Goal: Task Accomplishment & Management: Use online tool/utility

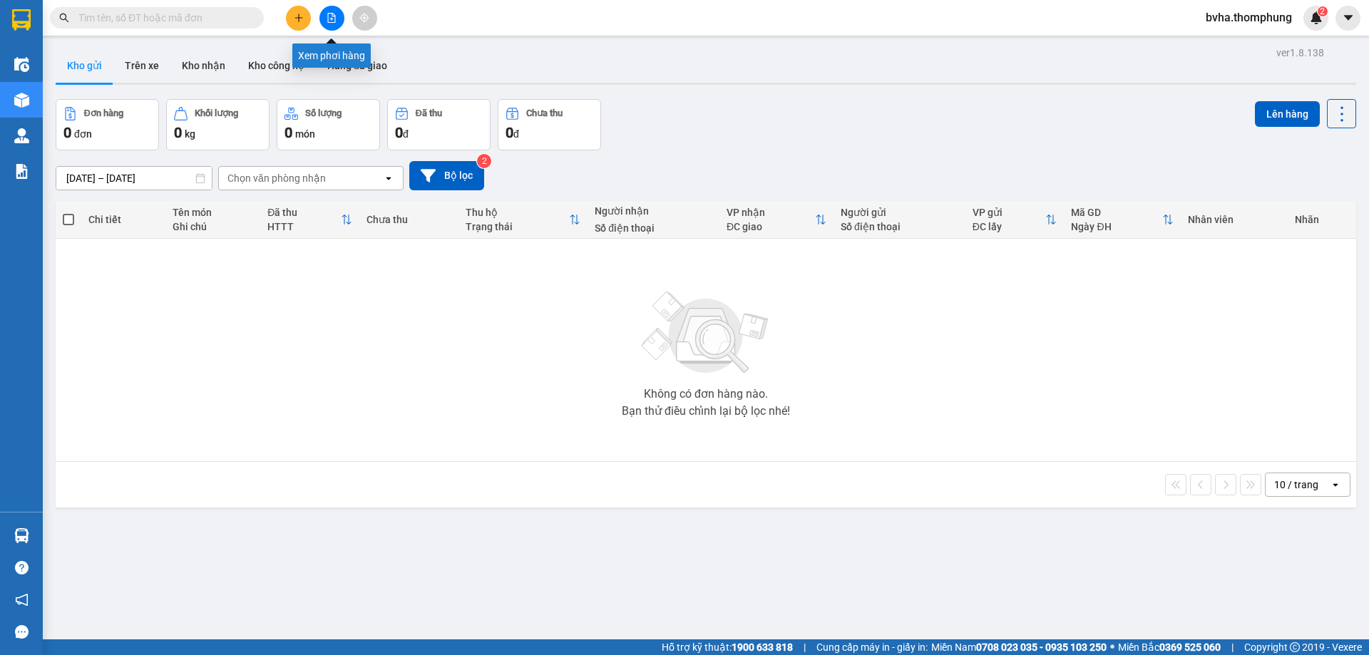
click at [332, 26] on button at bounding box center [332, 18] width 25 height 25
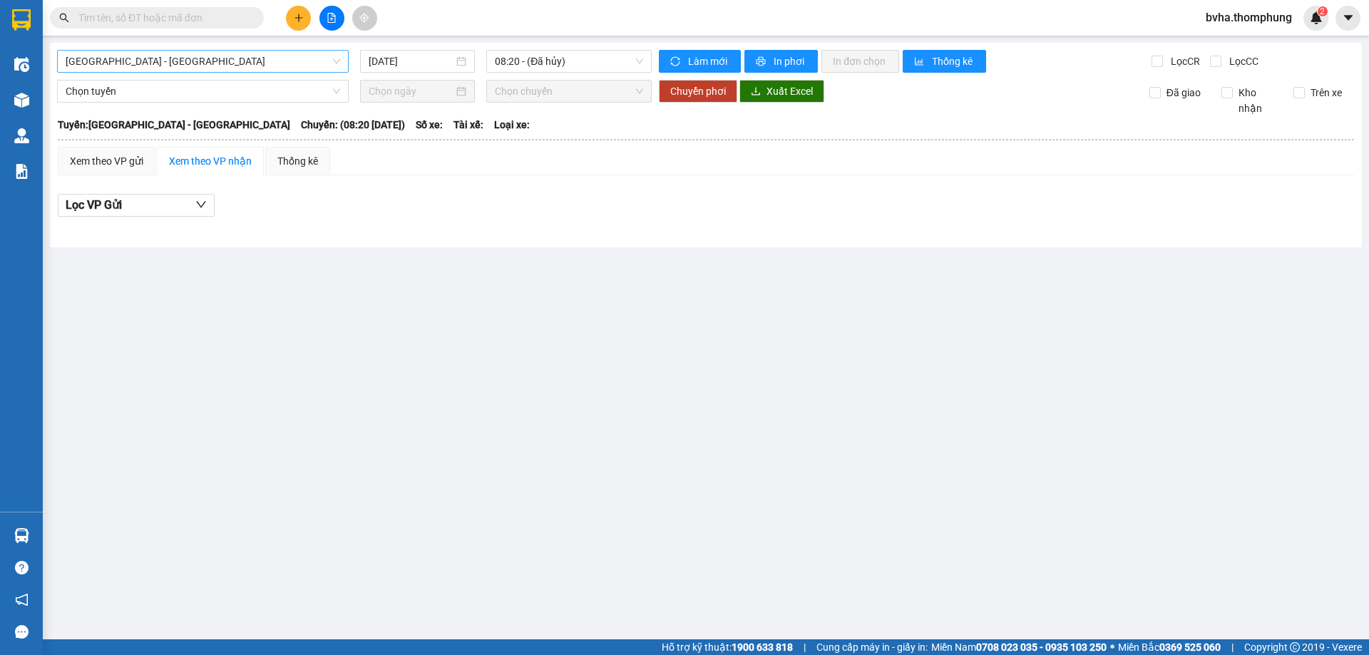
click at [180, 68] on span "[GEOGRAPHIC_DATA] - [GEOGRAPHIC_DATA]" at bounding box center [203, 61] width 275 height 21
click at [399, 66] on input "[DATE]" at bounding box center [411, 61] width 85 height 16
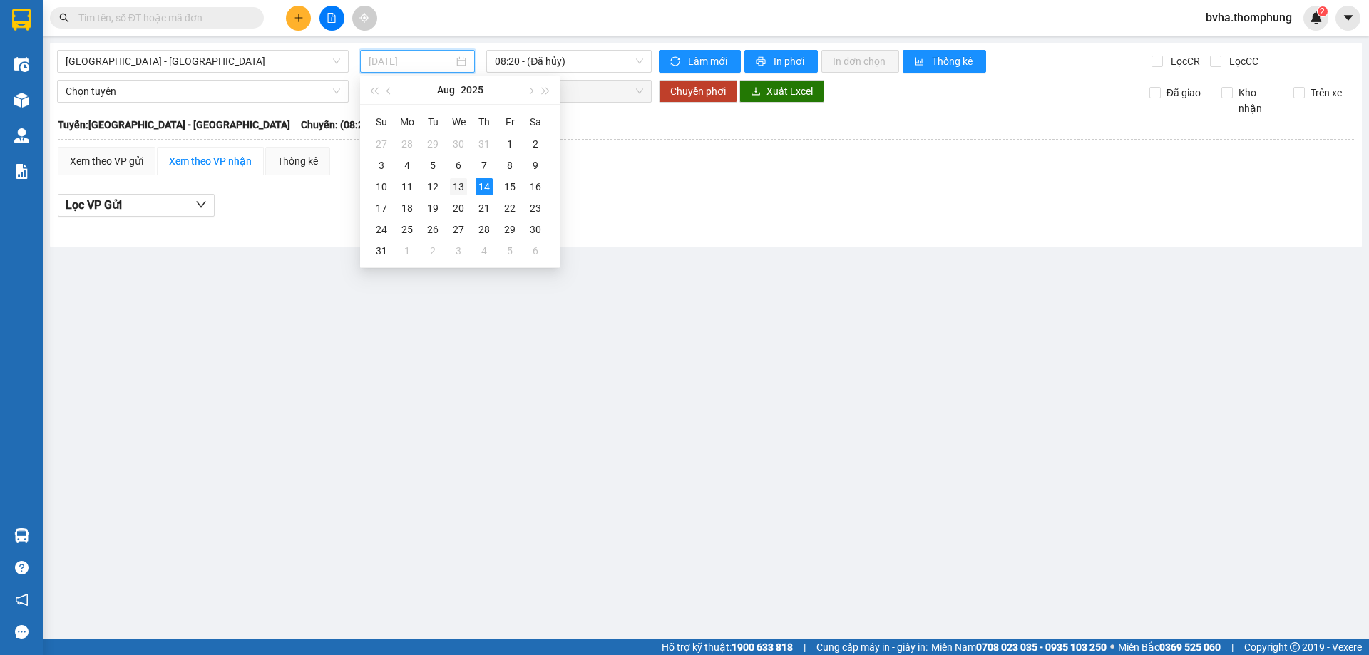
click at [458, 190] on div "13" at bounding box center [458, 186] width 17 height 17
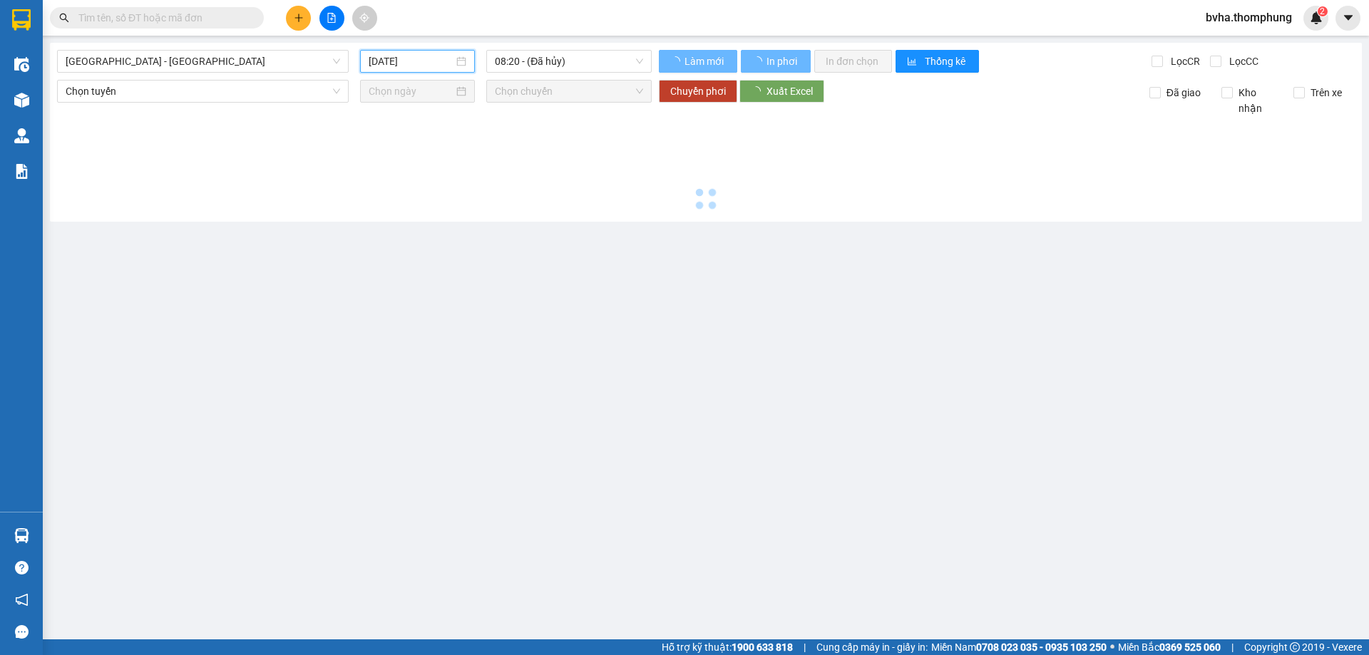
type input "13/08/2025"
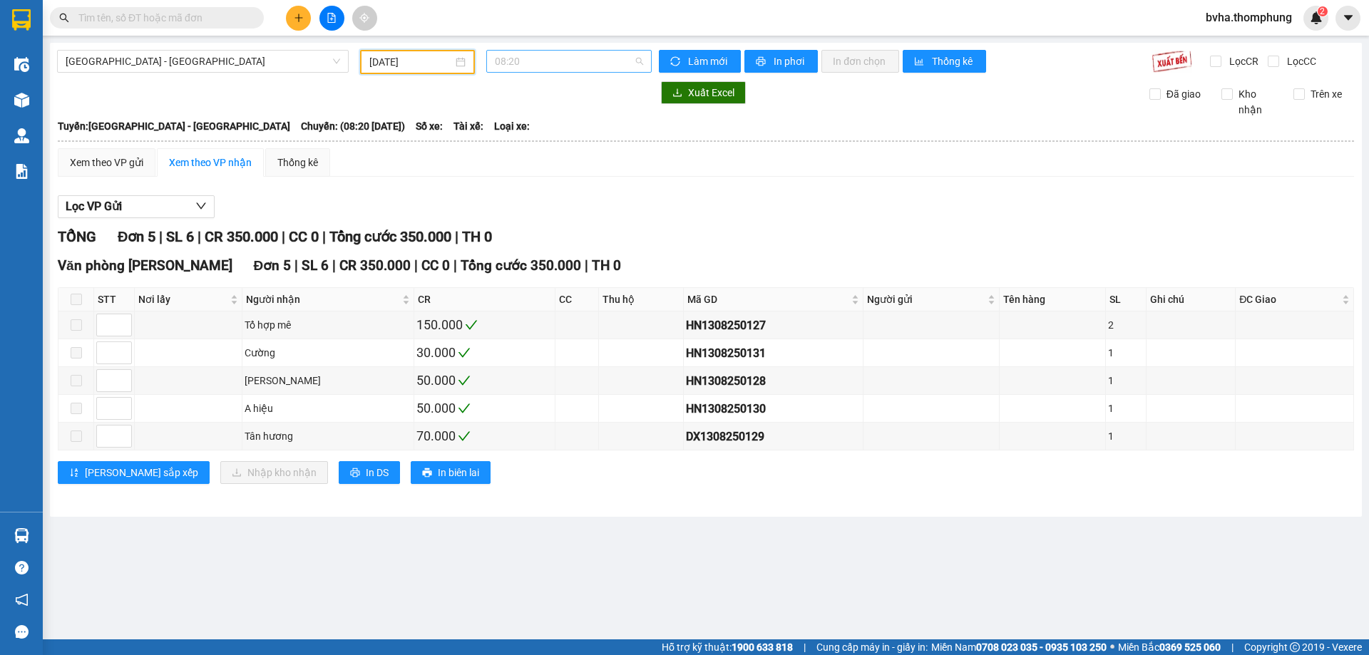
click at [576, 66] on span "08:20" at bounding box center [569, 61] width 148 height 21
click at [524, 194] on div "18:30" at bounding box center [550, 204] width 128 height 23
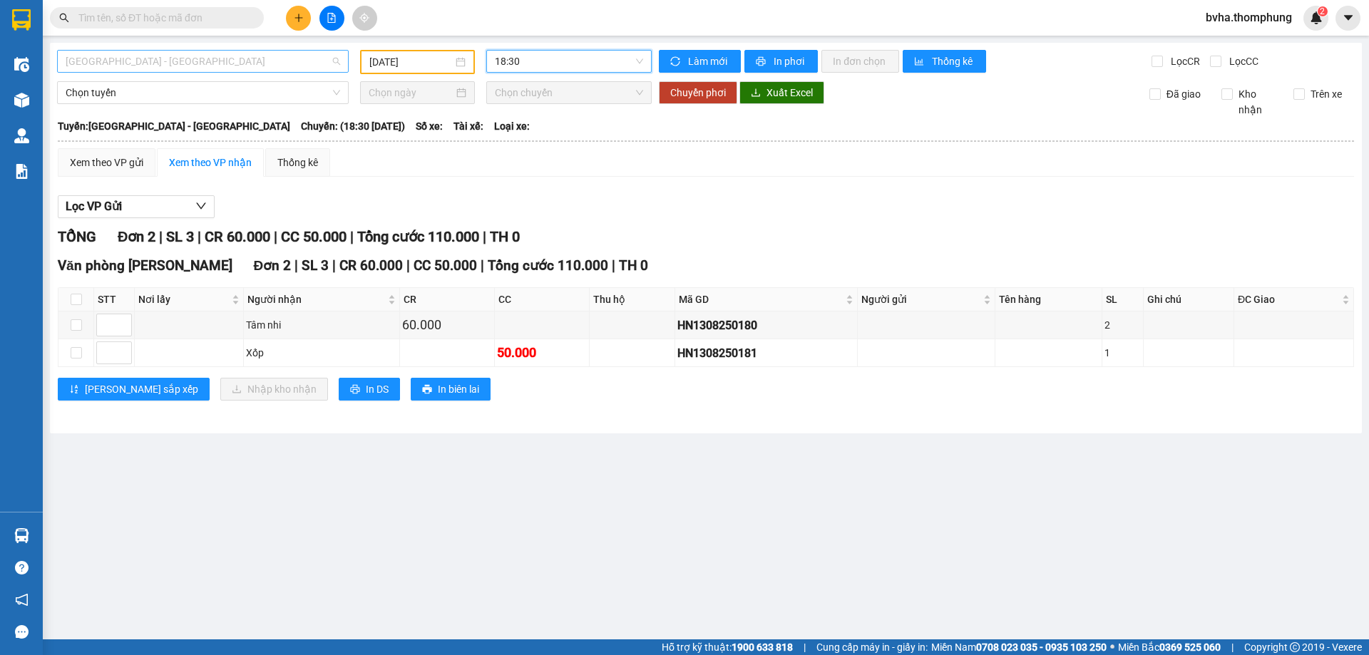
click at [200, 67] on span "Hà Nội - Nghệ An" at bounding box center [203, 61] width 275 height 21
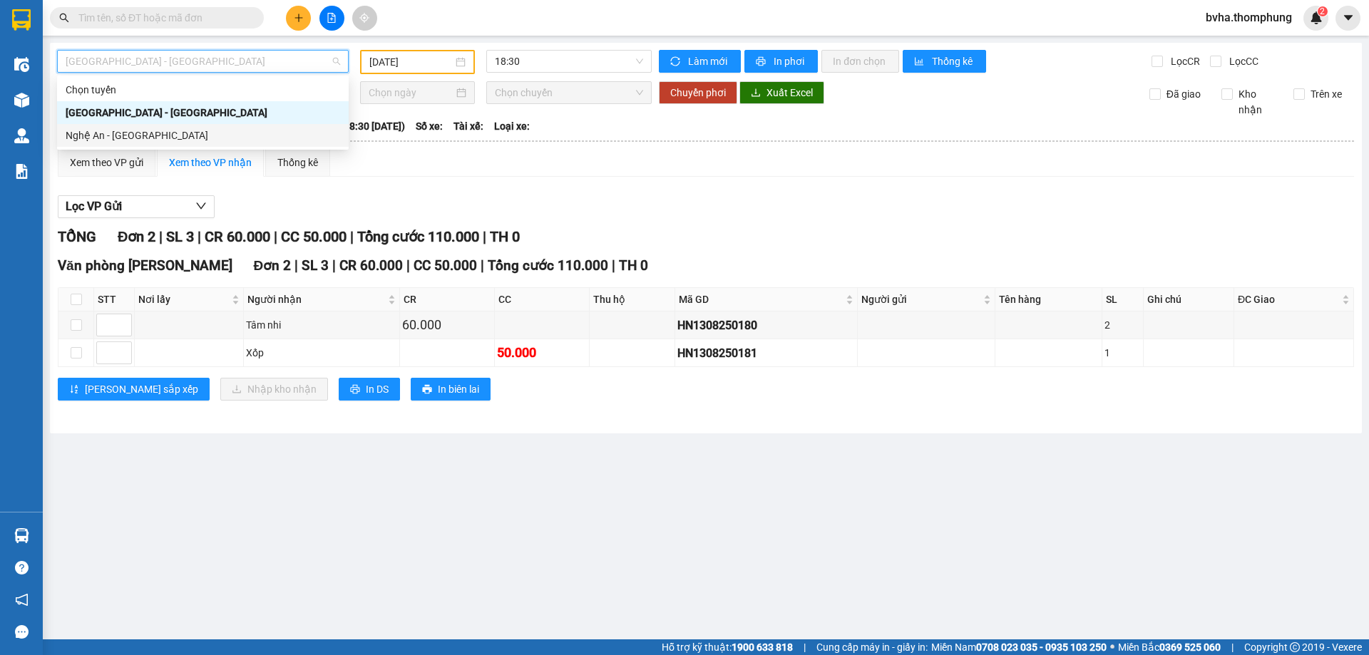
click at [143, 131] on div "Nghệ An - Hà Nội" at bounding box center [203, 136] width 275 height 16
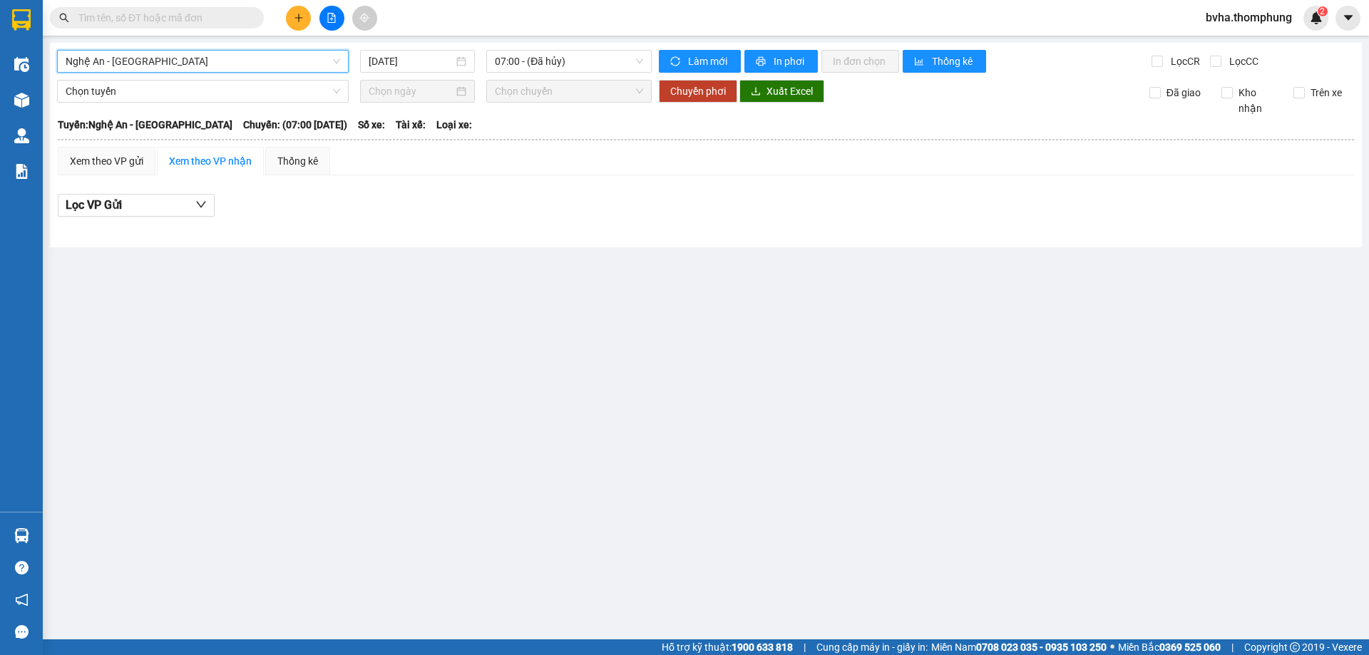
click at [424, 73] on div "Nghệ An - Hà Nội Nghệ An - Hà Nội 14/08/2025 07:00 - (Đã hủy) Làm mới In phơi I…" at bounding box center [706, 145] width 1312 height 205
click at [433, 63] on input "14/08/2025" at bounding box center [411, 61] width 85 height 16
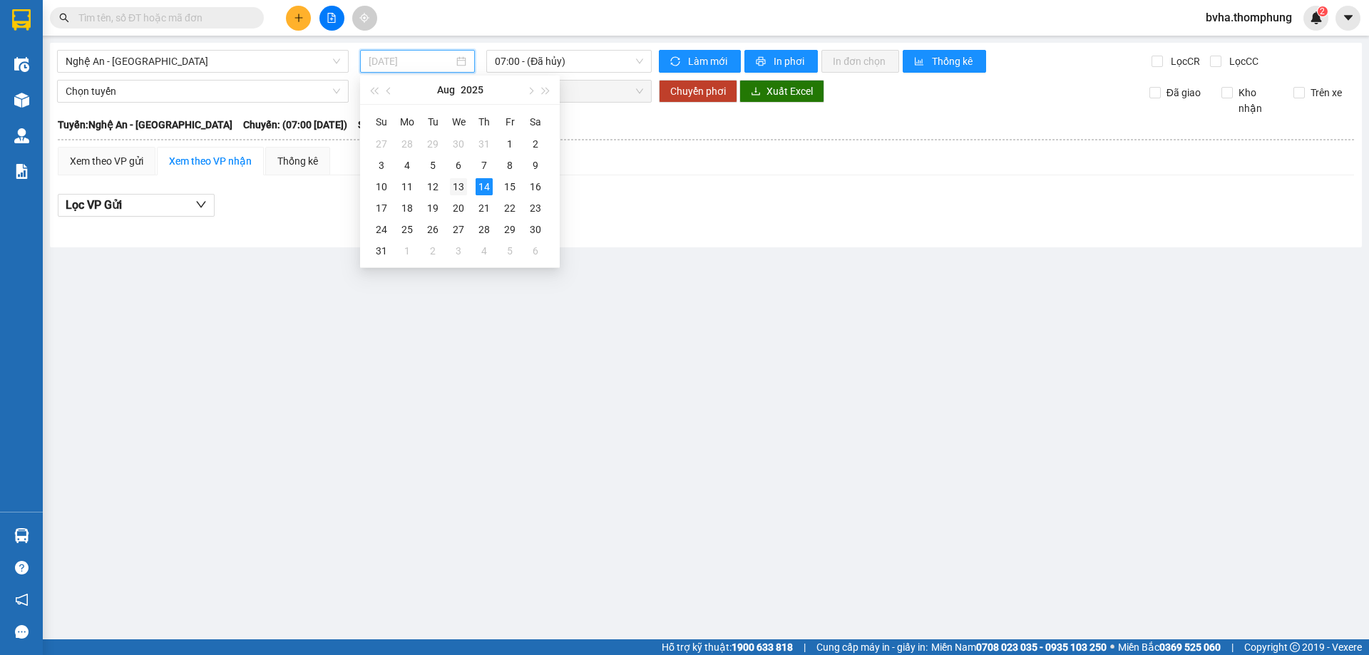
click at [456, 183] on div "13" at bounding box center [458, 186] width 17 height 17
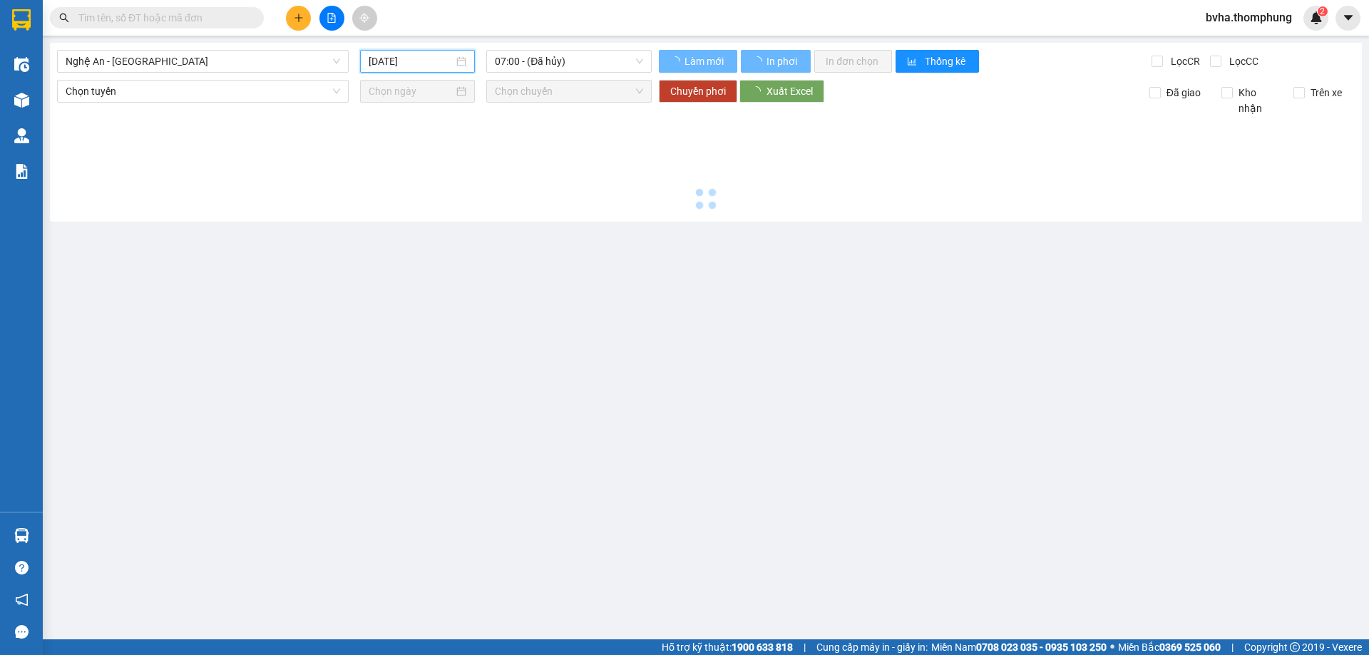
type input "13/08/2025"
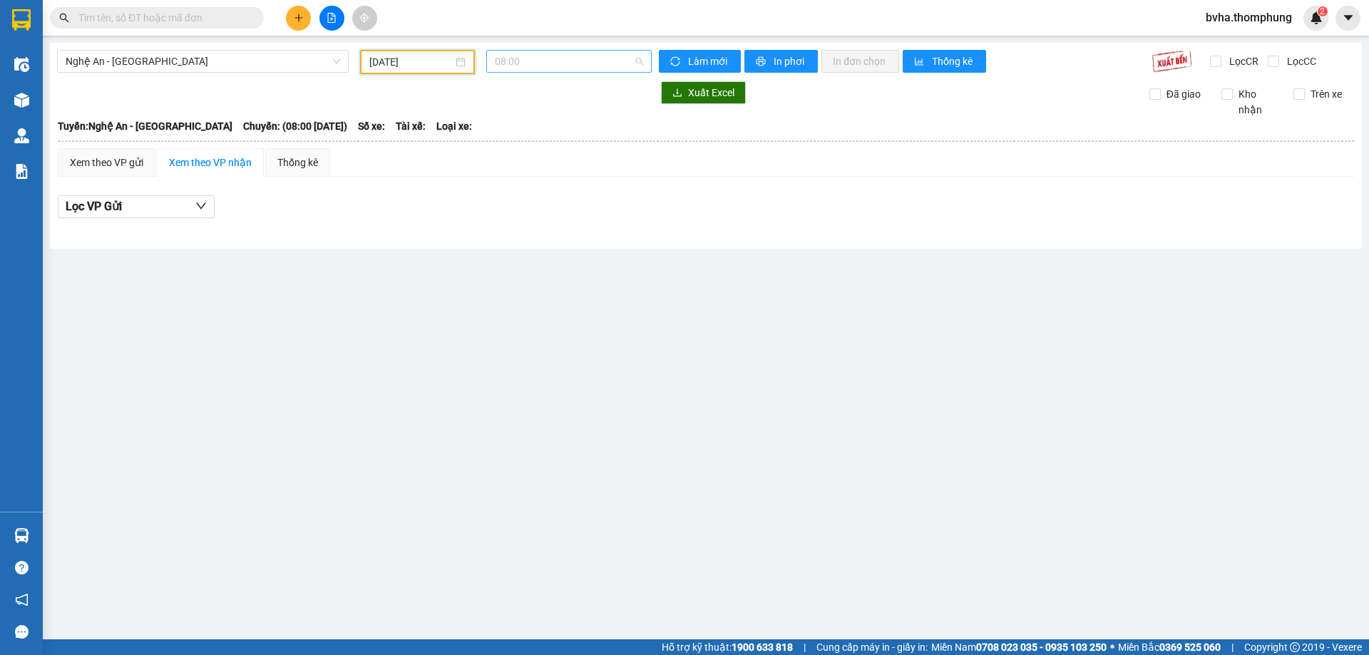
scroll to position [23, 0]
click at [546, 63] on span "08:00" at bounding box center [569, 61] width 148 height 21
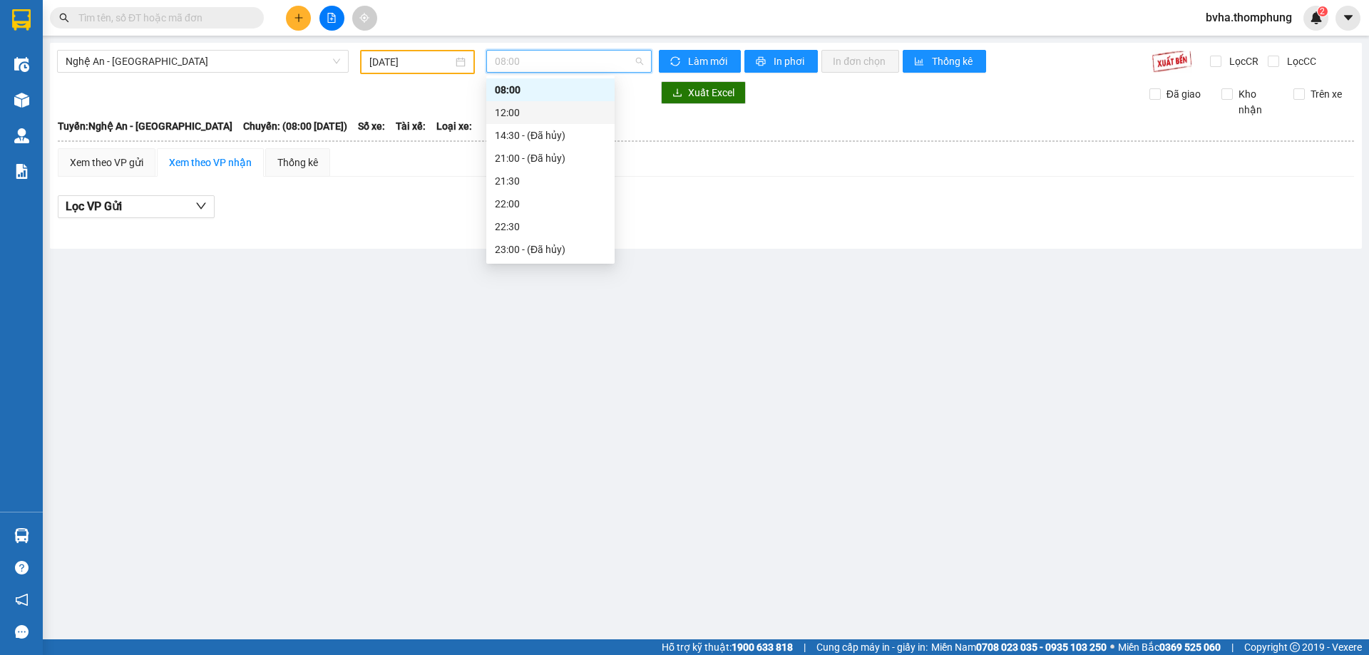
click at [506, 113] on div "12:00" at bounding box center [550, 113] width 111 height 16
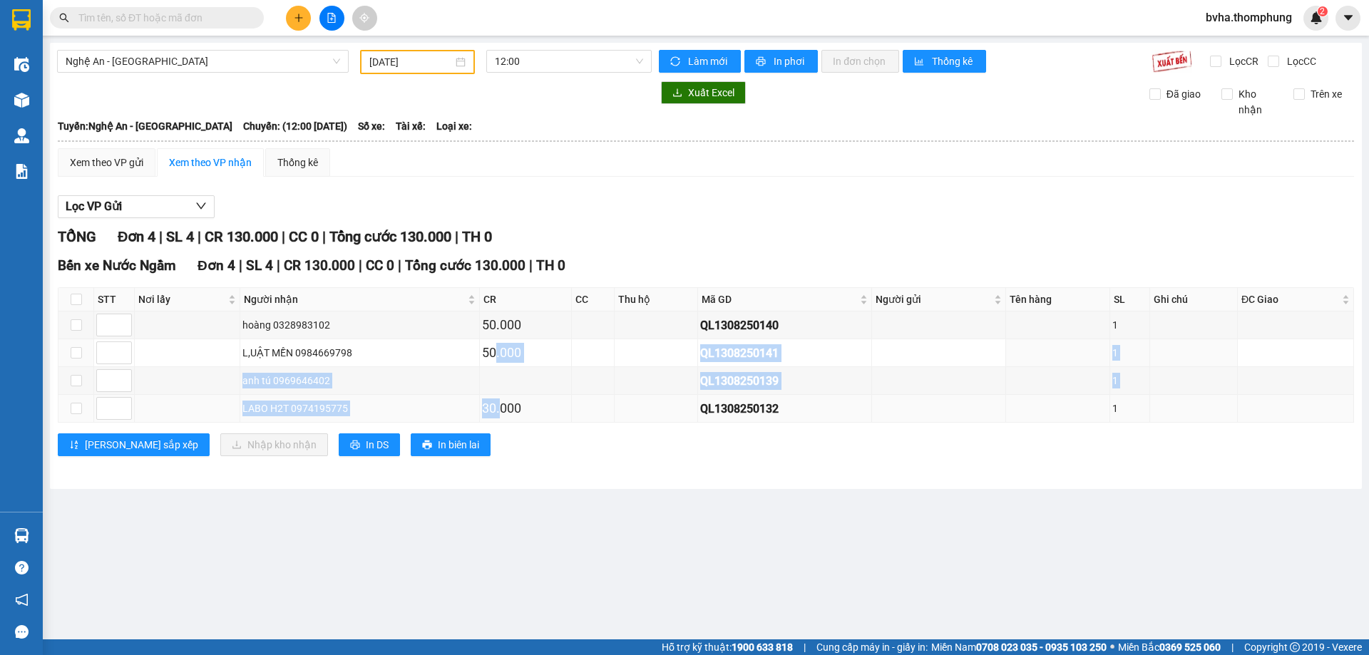
drag, startPoint x: 491, startPoint y: 355, endPoint x: 495, endPoint y: 416, distance: 60.8
click at [495, 407] on tbody "hoàng 0328983102 50.000 QL1308250140 1 L,UẬT MỀN 0984669798 50.000 QL1308250141…" at bounding box center [706, 367] width 1296 height 111
click at [649, 504] on main "Nghệ An - Hà Nội 13/08/2025 12:00 Làm mới In phơi In đơn chọn Thống kê Lọc CR L…" at bounding box center [684, 320] width 1369 height 640
click at [1213, 625] on main "Nghệ An - Hà Nội 13/08/2025 12:00 Làm mới In phơi In đơn chọn Thống kê Lọc CR L…" at bounding box center [684, 320] width 1369 height 640
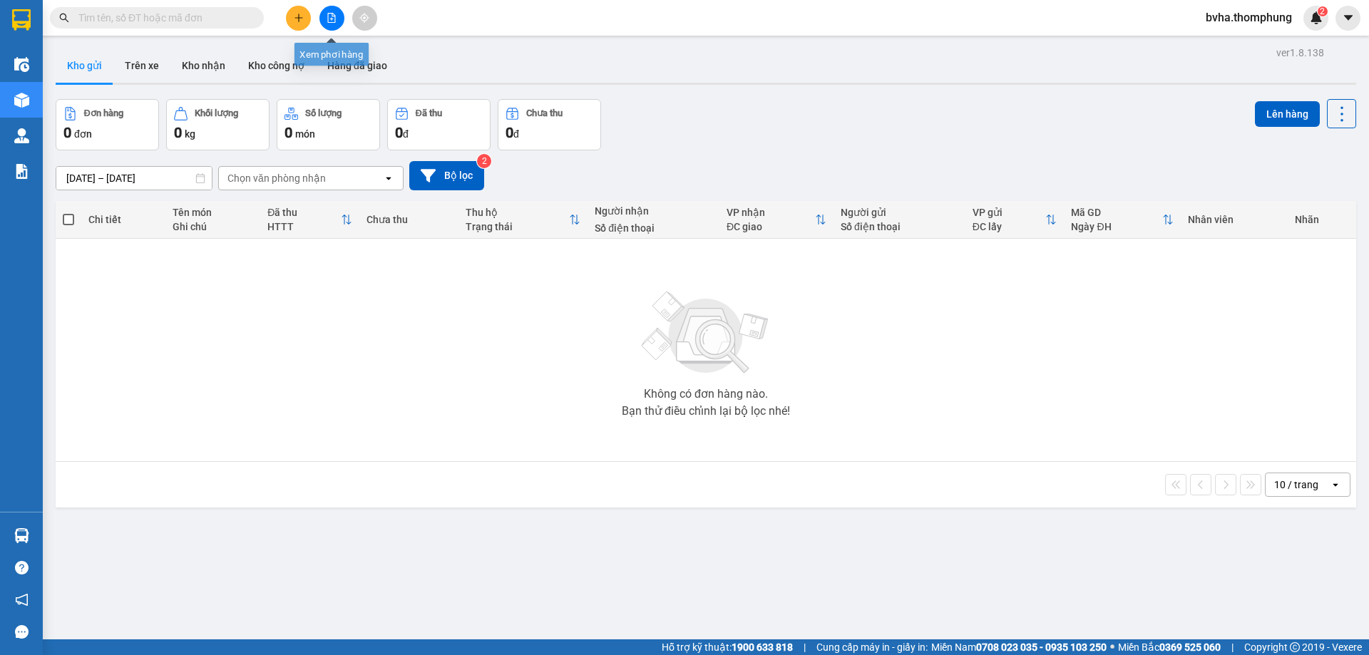
click at [330, 19] on icon "file-add" at bounding box center [332, 18] width 10 height 10
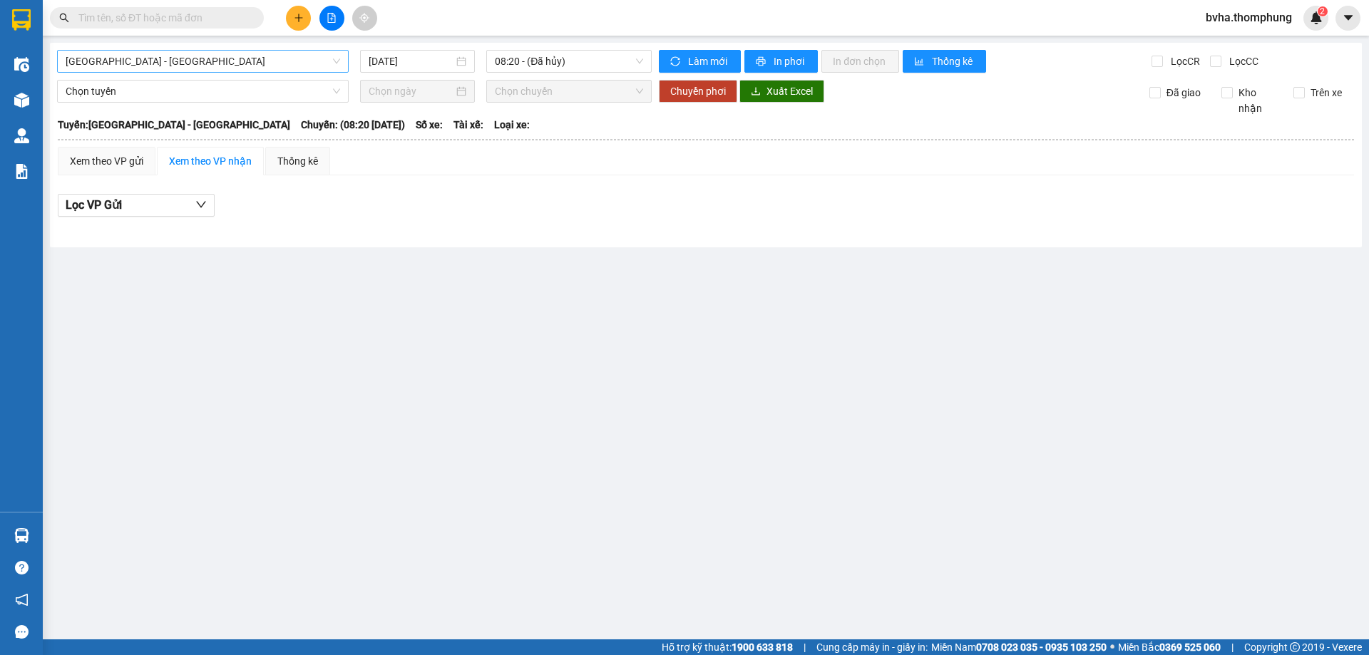
click at [198, 68] on span "Hà Nội - Nghệ An" at bounding box center [203, 61] width 275 height 21
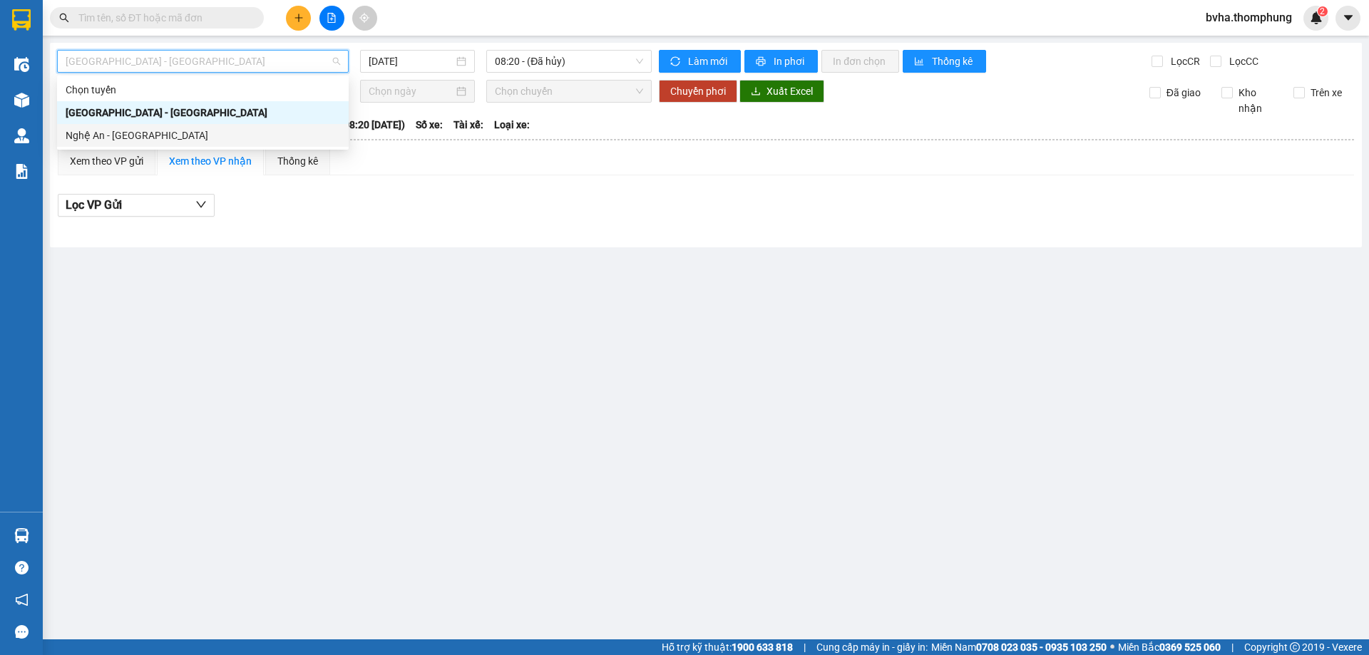
click at [126, 133] on div "Nghệ An - [GEOGRAPHIC_DATA]" at bounding box center [203, 136] width 275 height 16
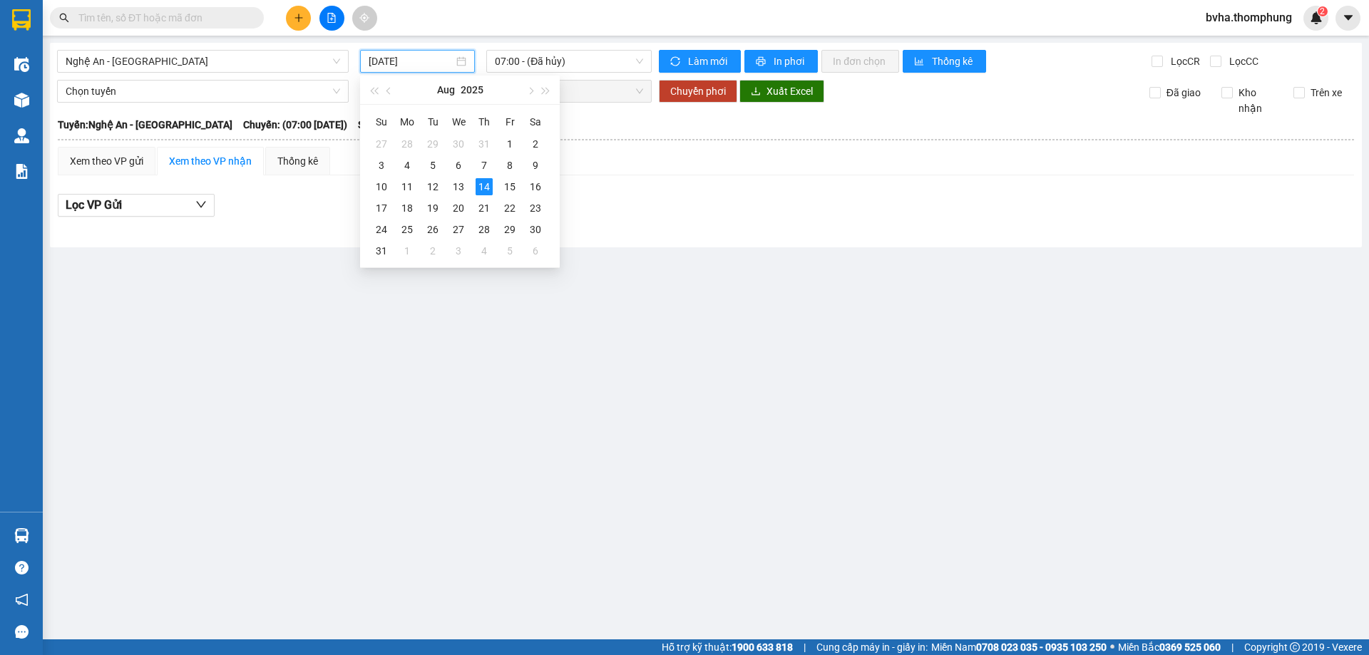
click at [409, 63] on input "[DATE]" at bounding box center [411, 61] width 85 height 16
click at [459, 187] on div "13" at bounding box center [458, 186] width 17 height 17
type input "13/08/2025"
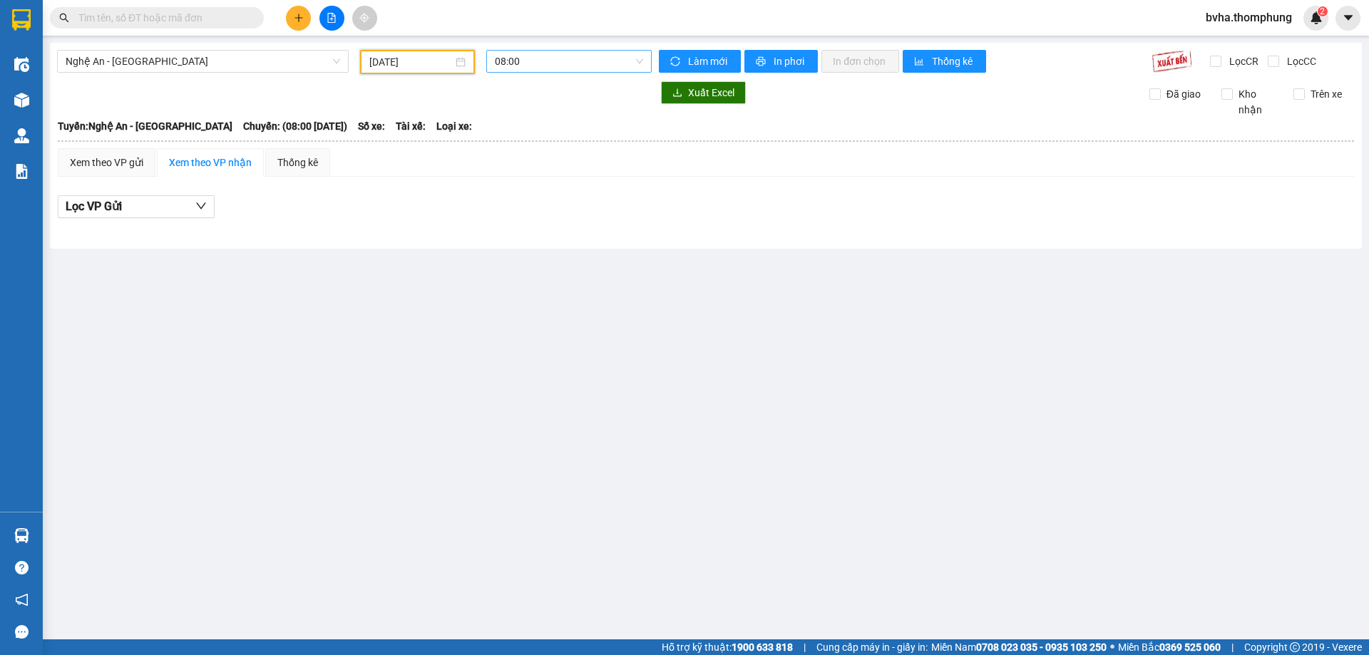
click at [566, 63] on span "08:00" at bounding box center [569, 61] width 148 height 21
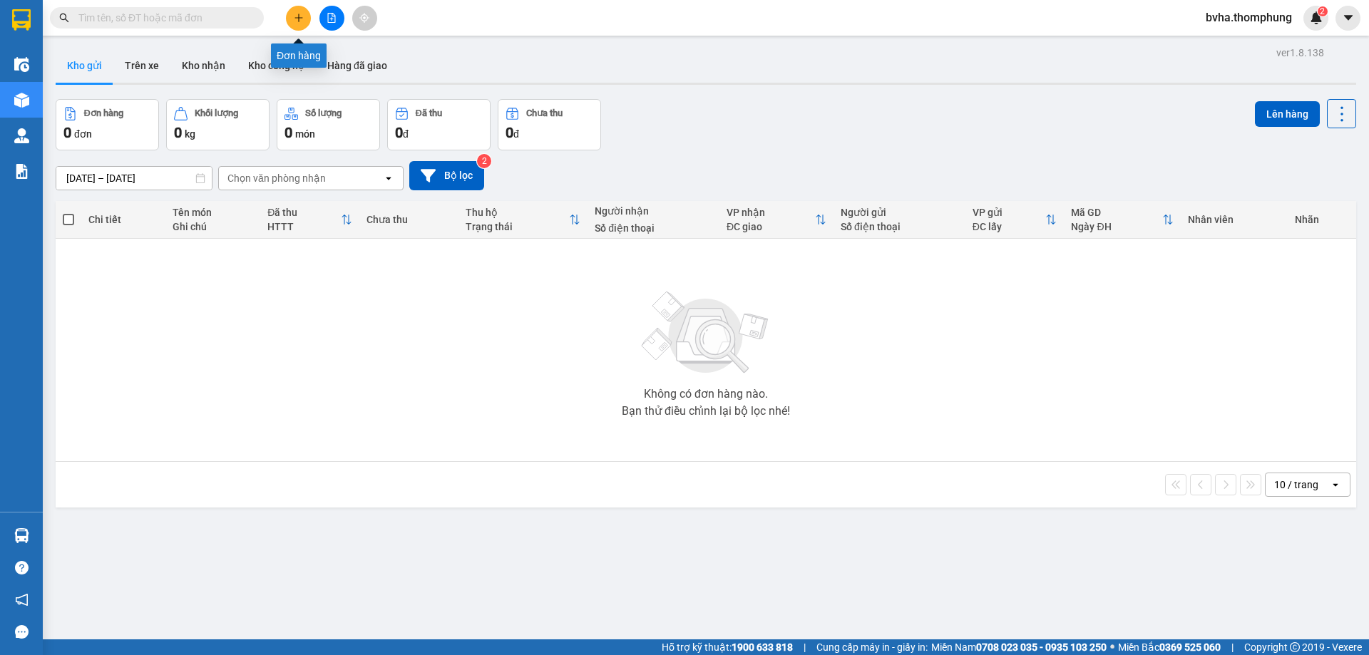
click at [302, 17] on icon "plus" at bounding box center [299, 18] width 10 height 10
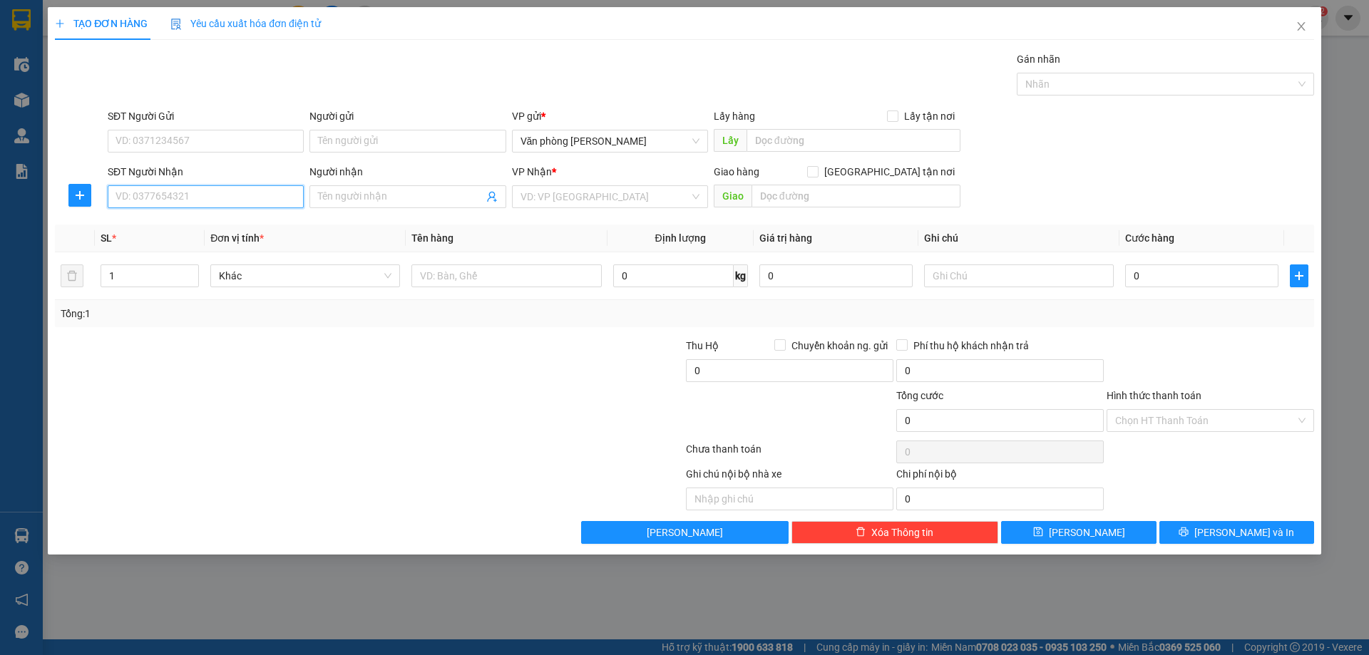
click at [211, 198] on input "SĐT Người Nhận" at bounding box center [206, 196] width 196 height 23
type input "0389579992"
click at [413, 200] on input "Người nhận" at bounding box center [400, 197] width 165 height 16
type input "BÉ VINH"
click at [611, 203] on input "search" at bounding box center [605, 196] width 169 height 21
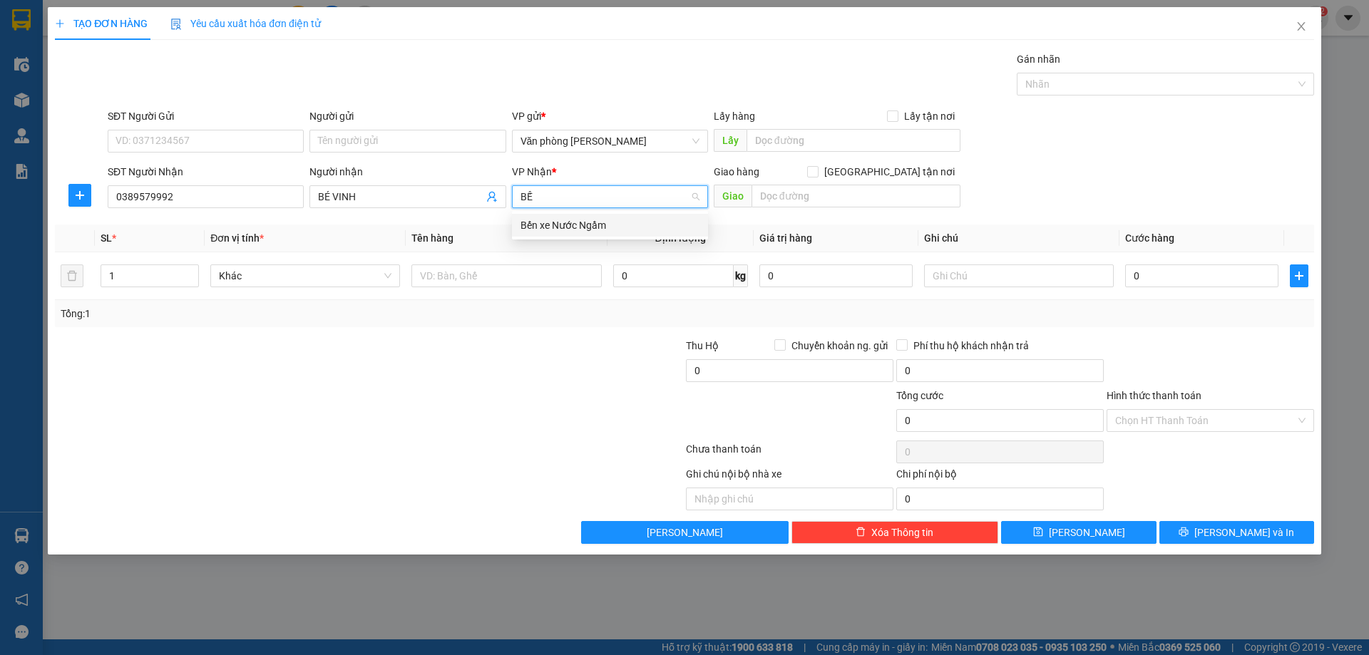
type input "BẾN"
click at [621, 232] on div "Bến xe Nước Ngầm" at bounding box center [610, 226] width 179 height 16
click at [1118, 536] on button "[PERSON_NAME]" at bounding box center [1078, 532] width 155 height 23
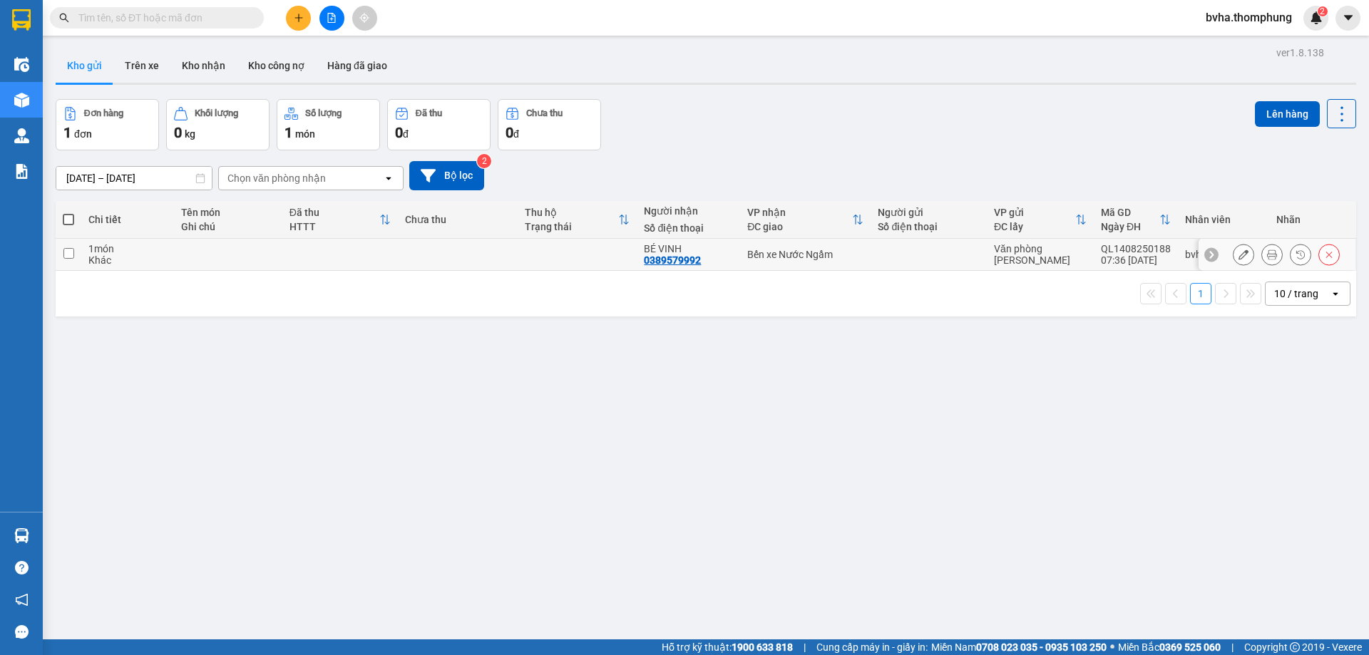
click at [68, 250] on input "checkbox" at bounding box center [68, 253] width 11 height 11
checkbox input "true"
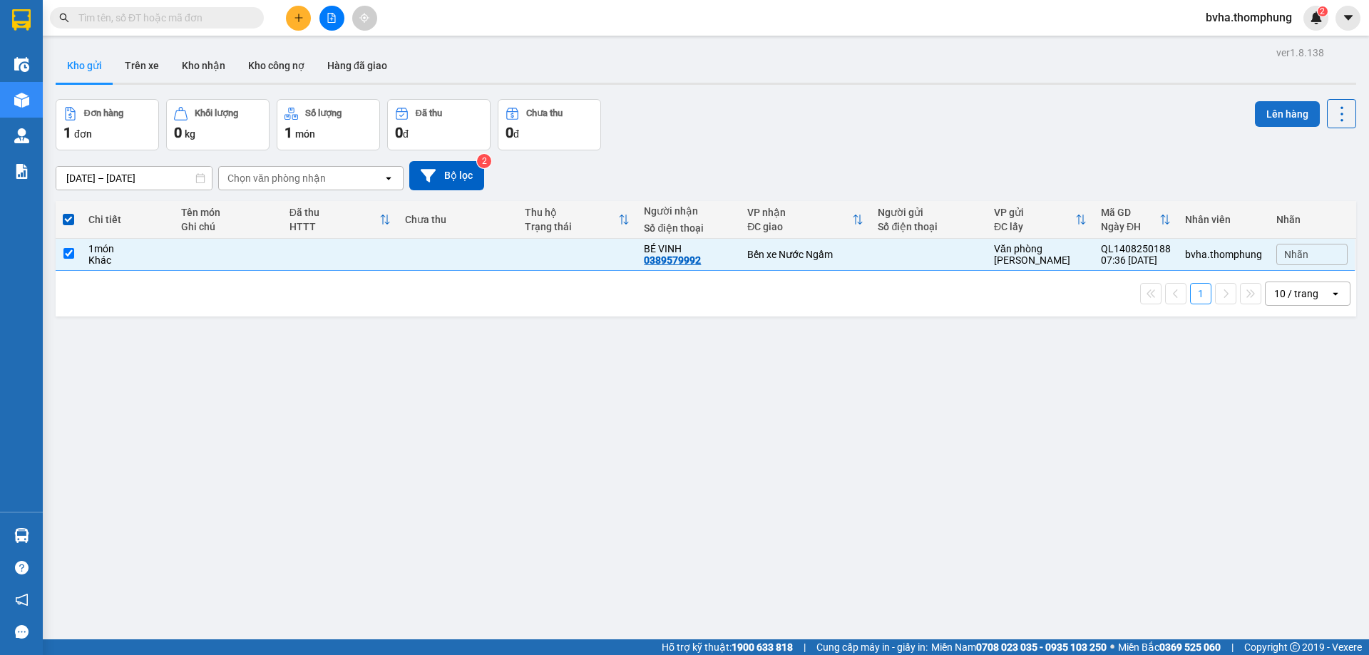
click at [1281, 120] on button "Lên hàng" at bounding box center [1287, 114] width 65 height 26
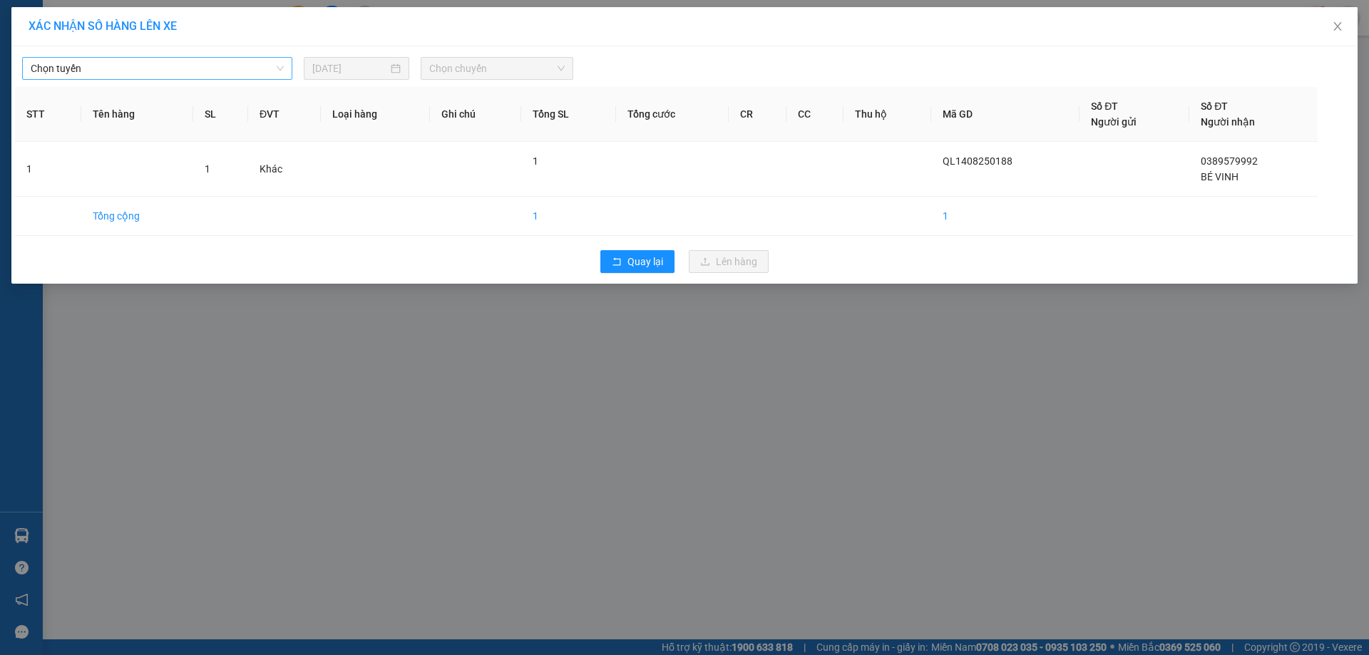
click at [166, 75] on span "Chọn tuyến" at bounding box center [157, 68] width 253 height 21
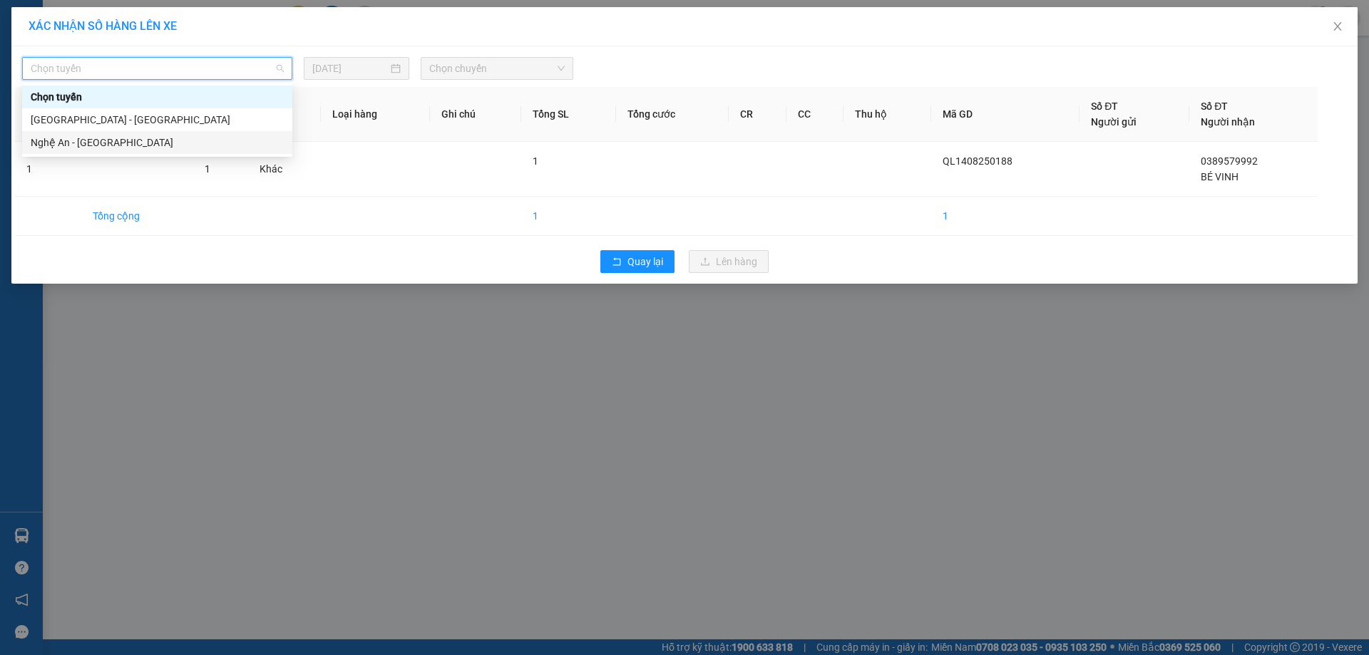
click at [123, 142] on div "Nghệ An - [GEOGRAPHIC_DATA]" at bounding box center [157, 143] width 253 height 16
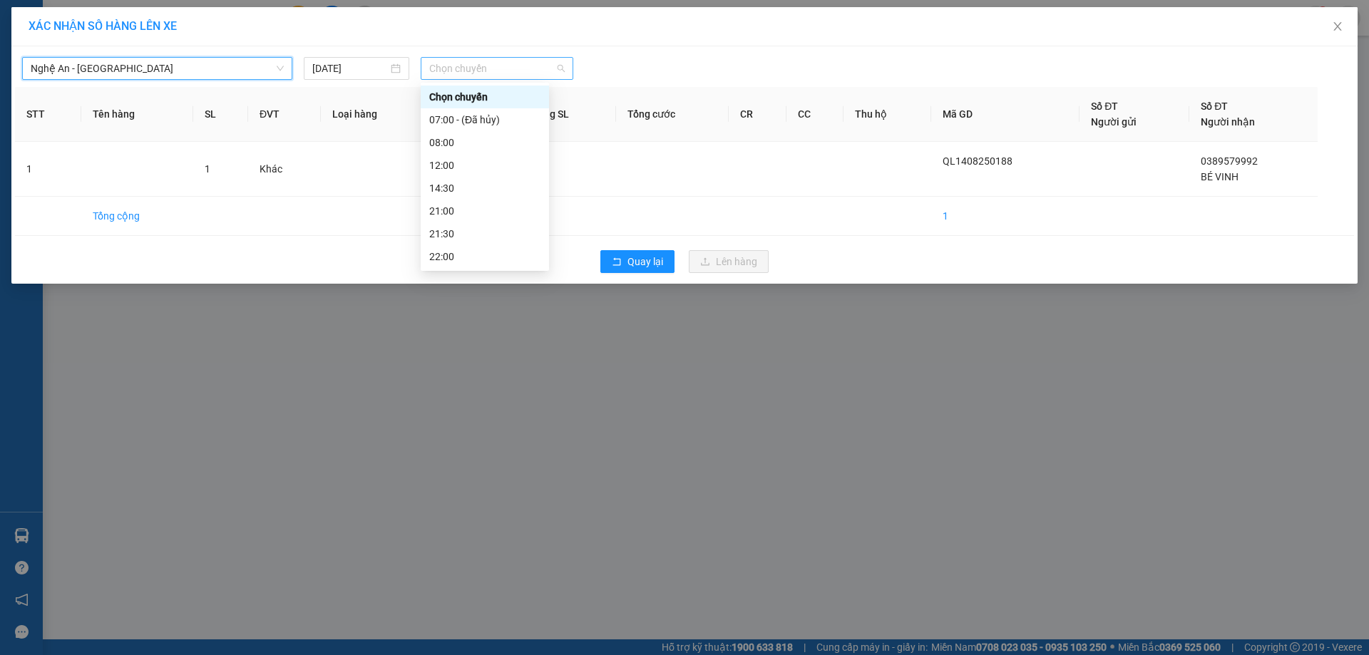
click at [485, 71] on span "Chọn chuyến" at bounding box center [497, 68] width 136 height 21
click at [465, 138] on div "08:00" at bounding box center [484, 143] width 111 height 16
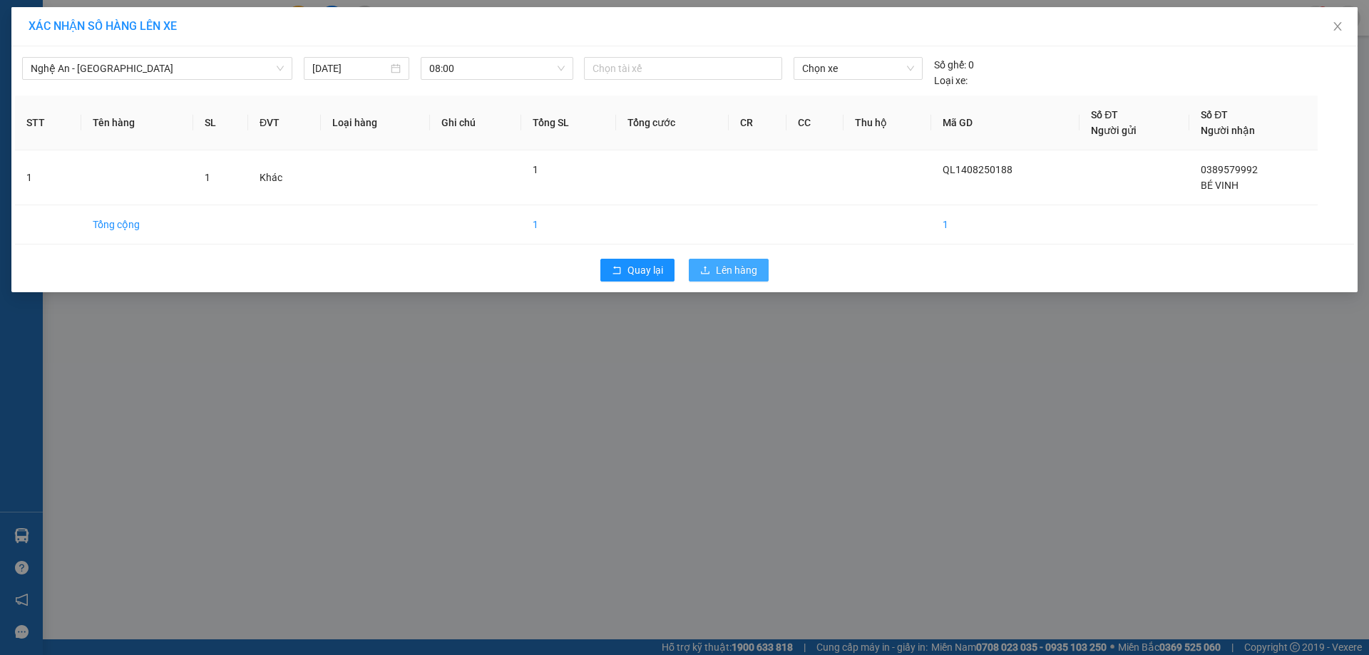
click at [735, 271] on span "Lên hàng" at bounding box center [736, 270] width 41 height 16
